Goal: Information Seeking & Learning: Learn about a topic

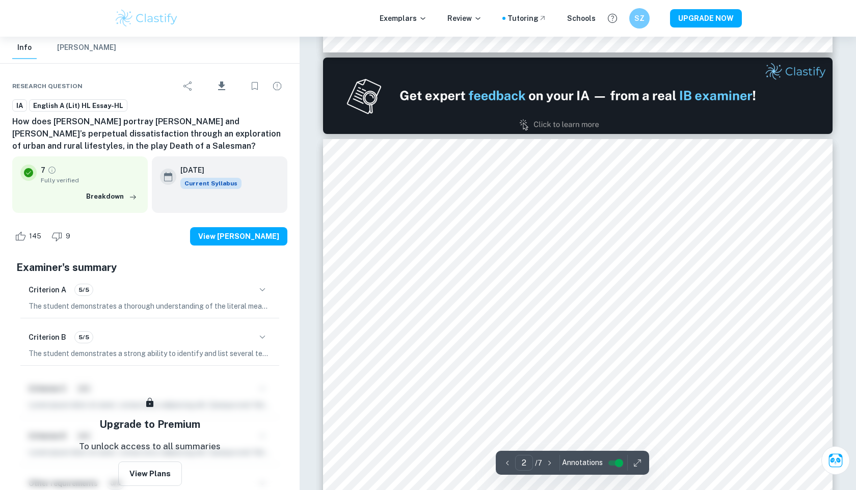
scroll to position [656, 0]
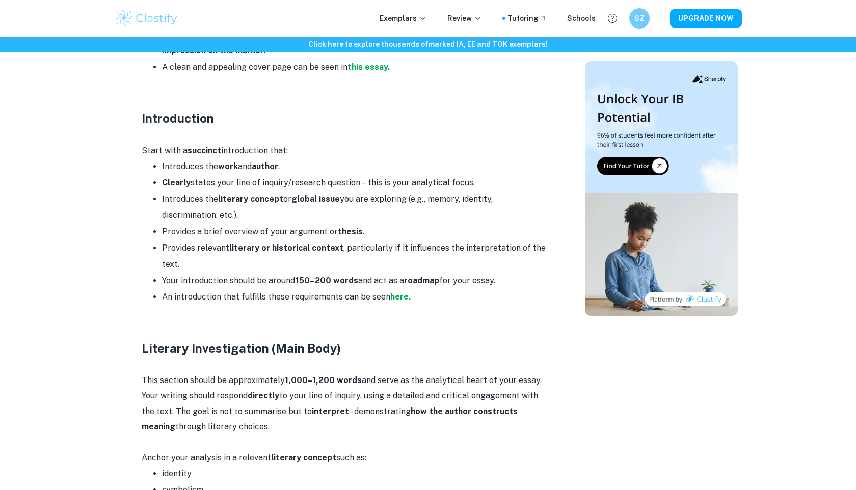
scroll to position [728, 0]
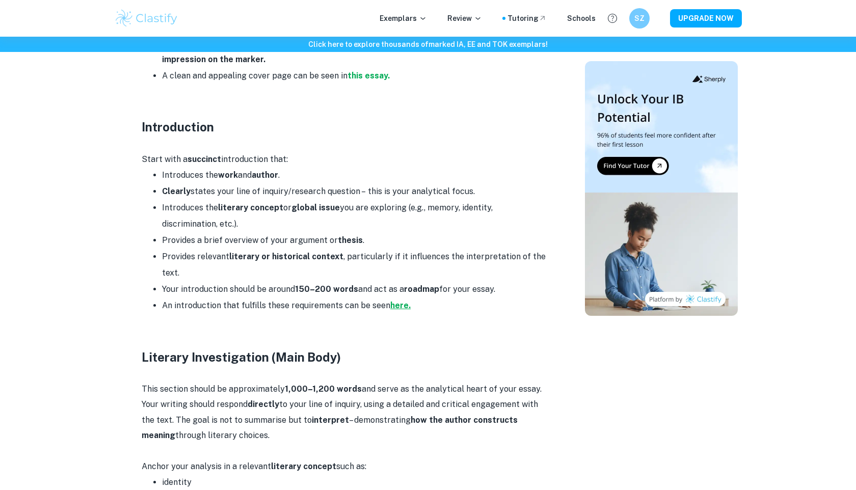
click at [392, 301] on strong "here." at bounding box center [401, 306] width 20 height 10
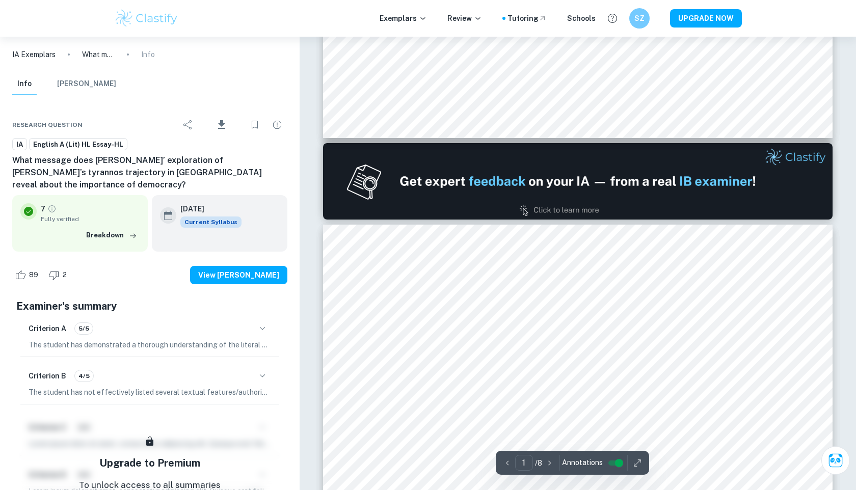
type input "2"
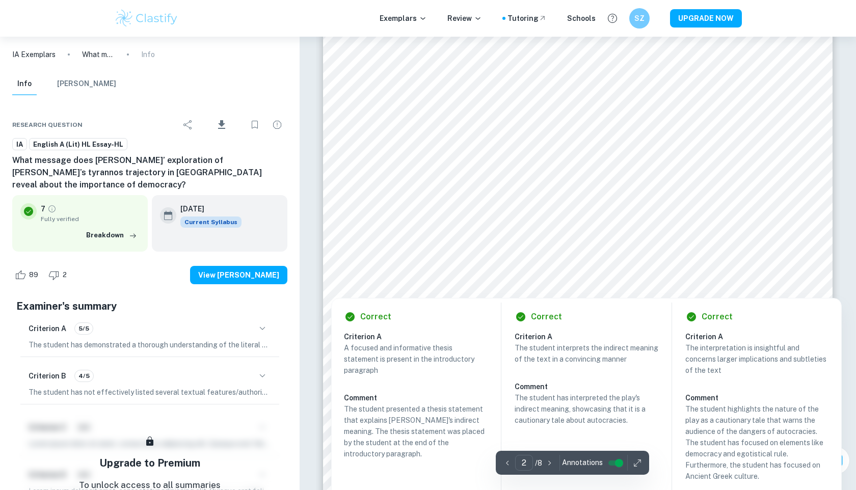
scroll to position [915, 0]
